Goal: Information Seeking & Learning: Learn about a topic

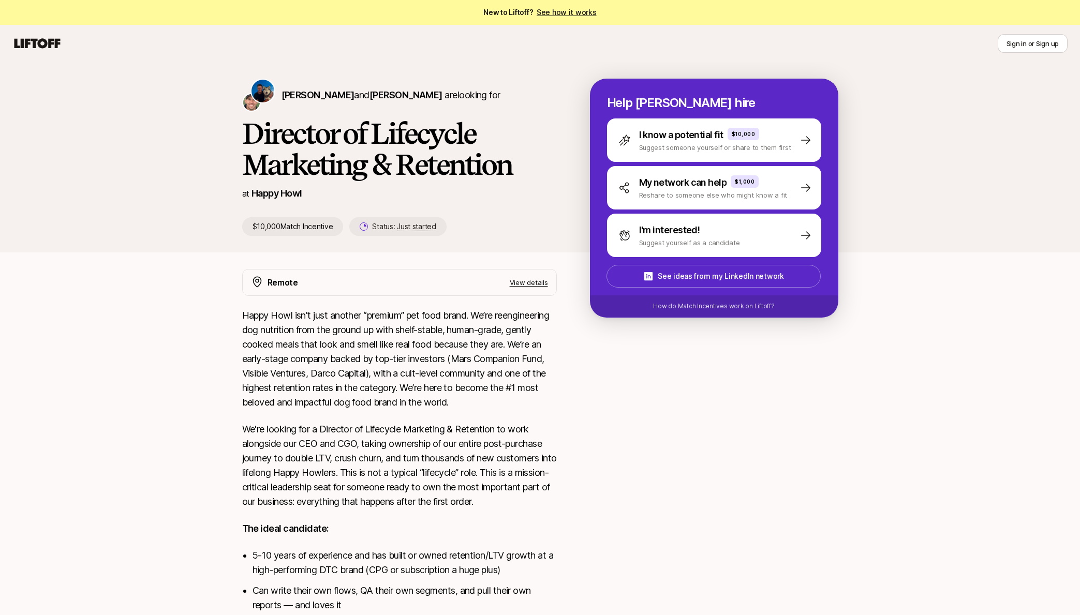
click at [152, 179] on div "Colin Buckley and Josh Pierce are looking for Director of Lifecycle Marketing &…" at bounding box center [540, 157] width 1080 height 190
click at [138, 156] on div "Colin Buckley and Josh Pierce are looking for Director of Lifecycle Marketing &…" at bounding box center [540, 157] width 1080 height 190
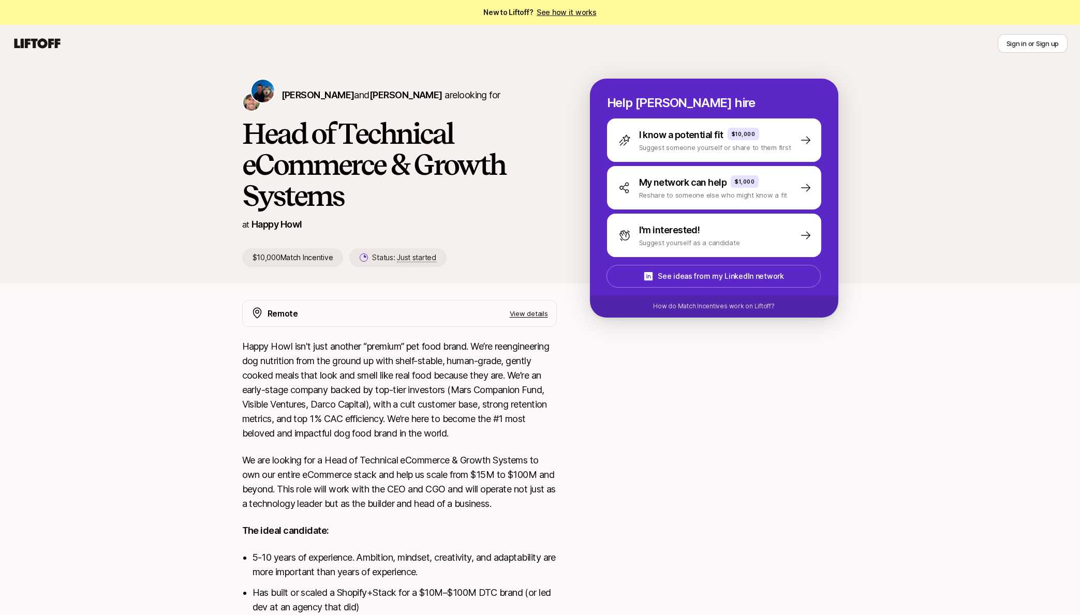
click at [131, 251] on div "[PERSON_NAME] and [PERSON_NAME] are looking for Head of Technical eCommerce & G…" at bounding box center [540, 172] width 1080 height 221
